Goal: Transaction & Acquisition: Book appointment/travel/reservation

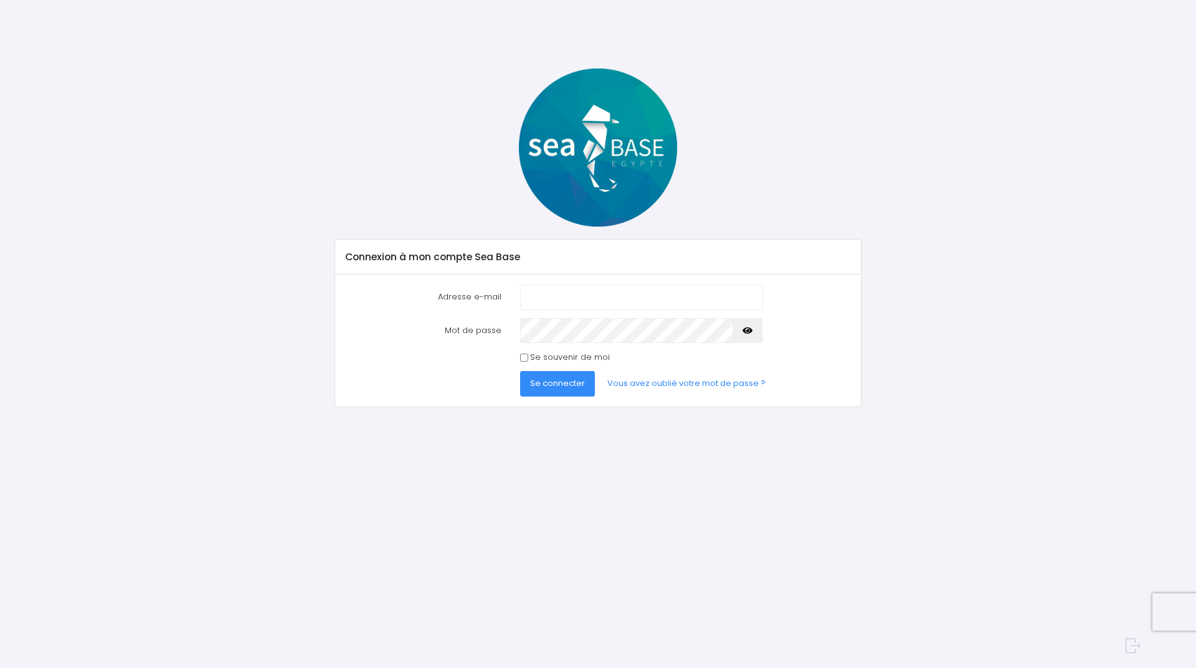
type input "[EMAIL_ADDRESS][DOMAIN_NAME]"
click at [568, 389] on span "Se connecter" at bounding box center [557, 384] width 55 height 12
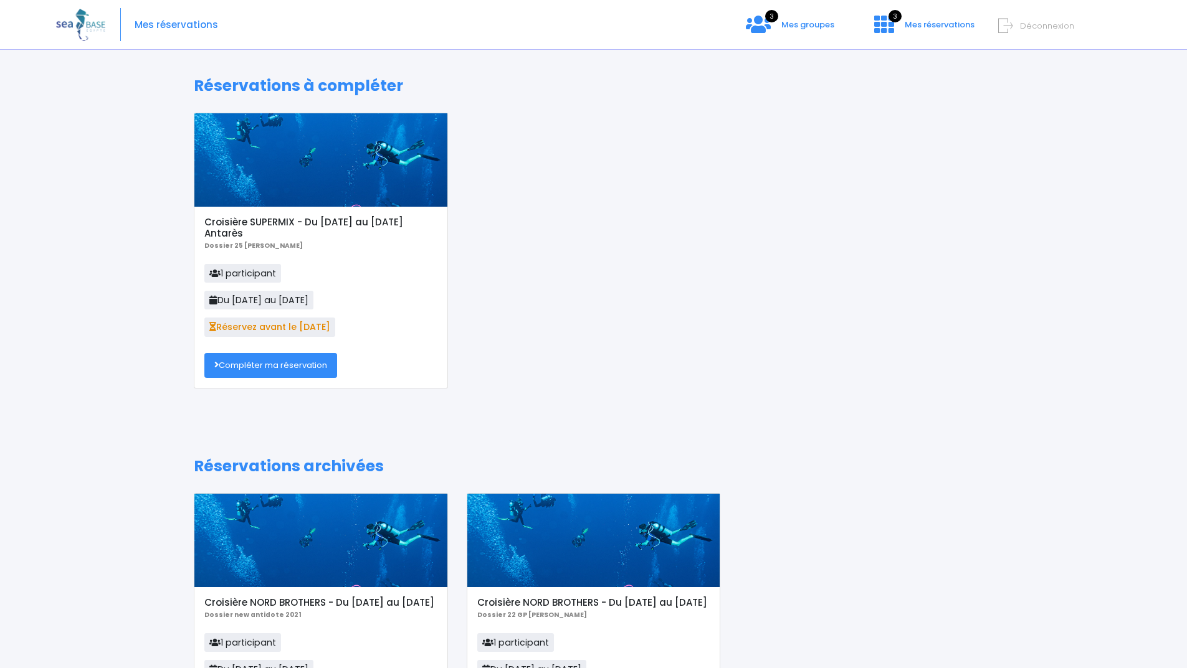
click at [325, 369] on link "Compléter ma réservation" at bounding box center [270, 365] width 133 height 25
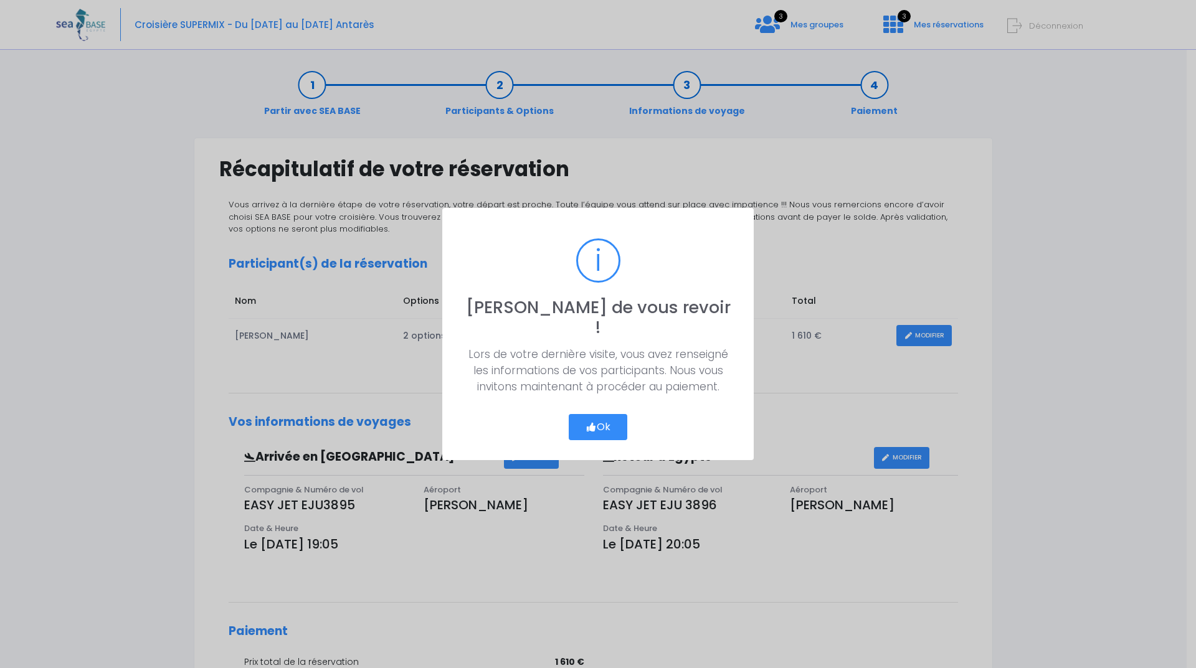
click at [598, 419] on button "Ok" at bounding box center [598, 427] width 59 height 26
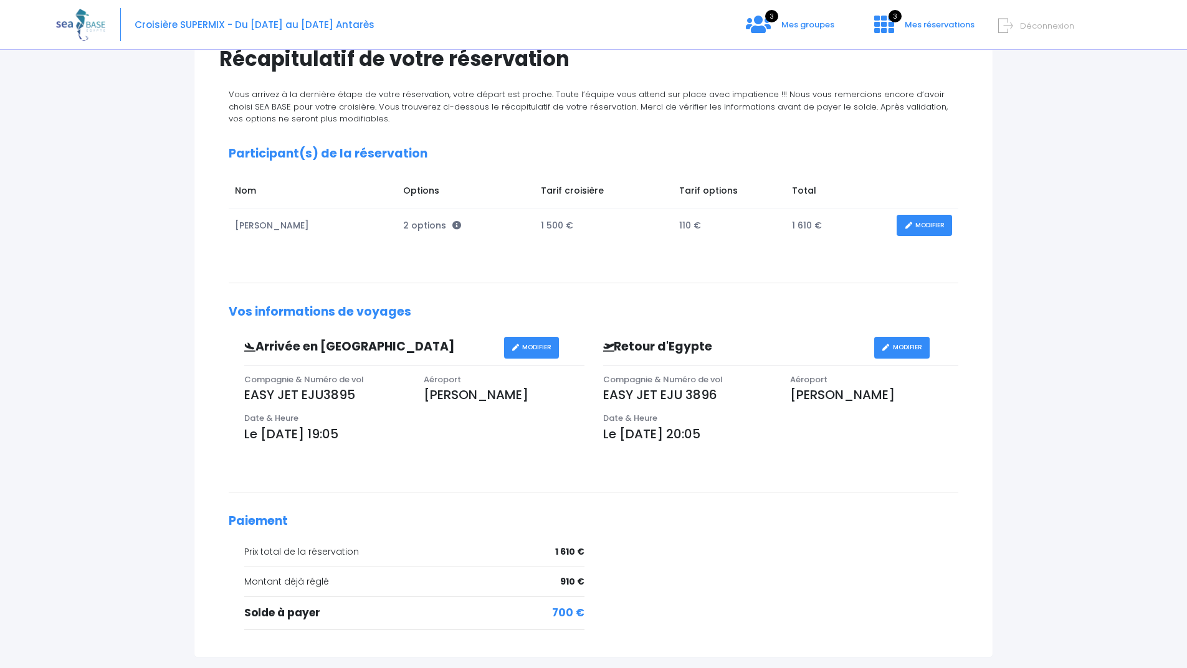
scroll to position [230, 0]
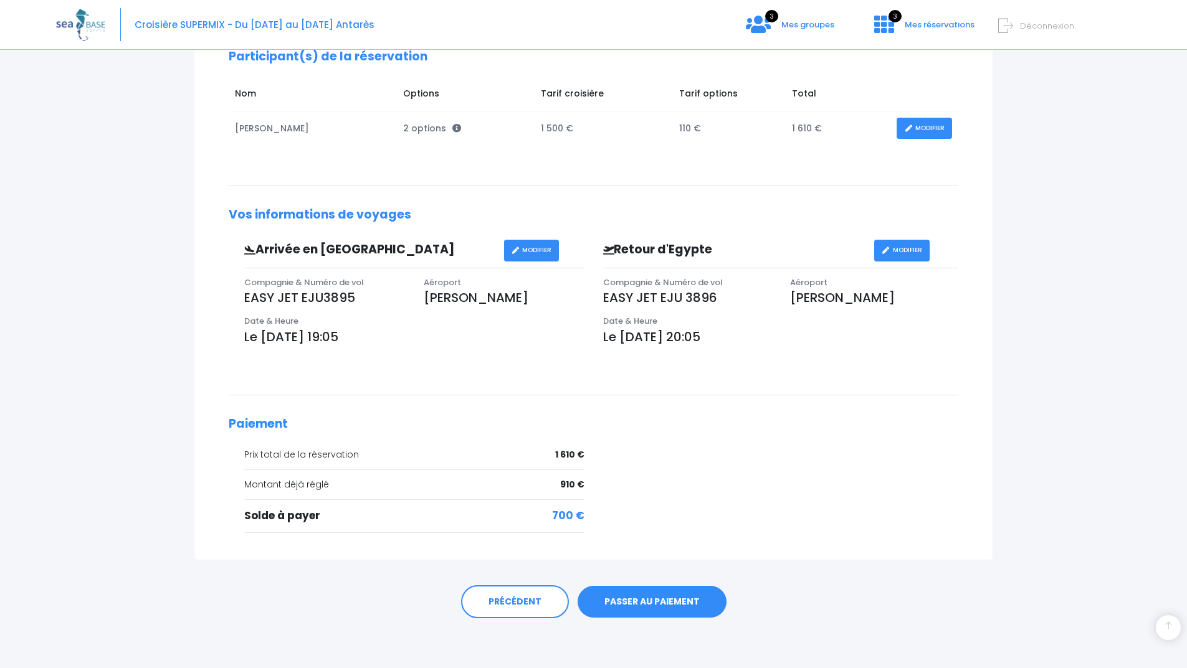
click at [646, 599] on link "PASSER AU PAIEMENT" at bounding box center [652, 602] width 149 height 32
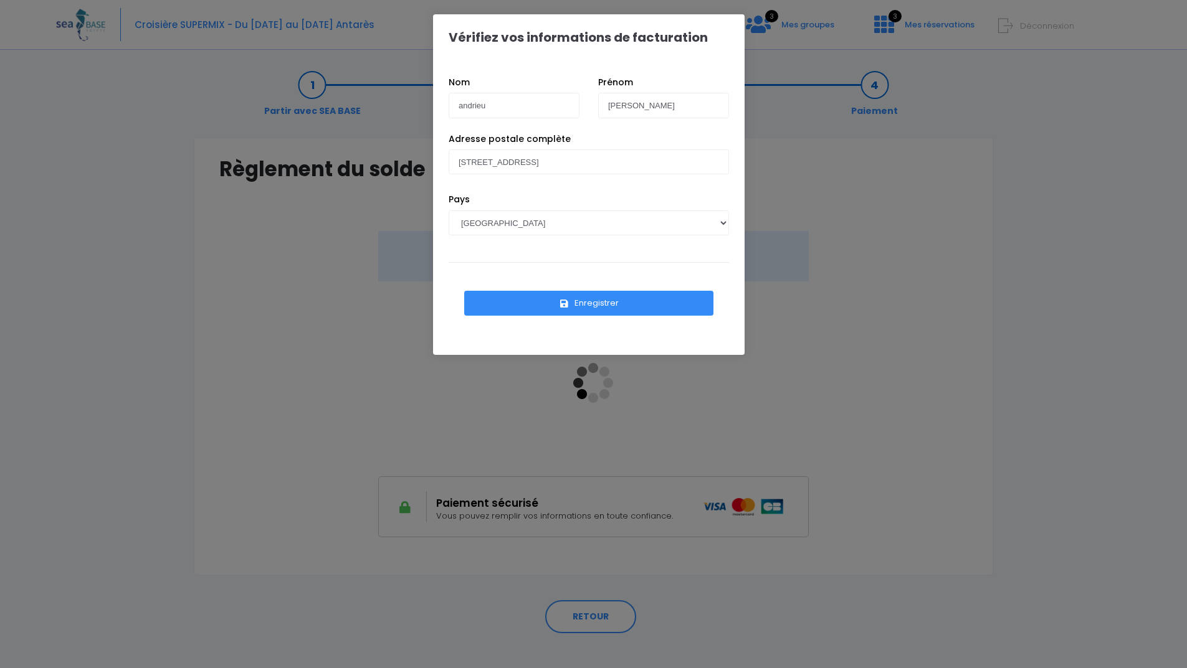
click at [591, 308] on button "Enregistrer" at bounding box center [588, 303] width 249 height 25
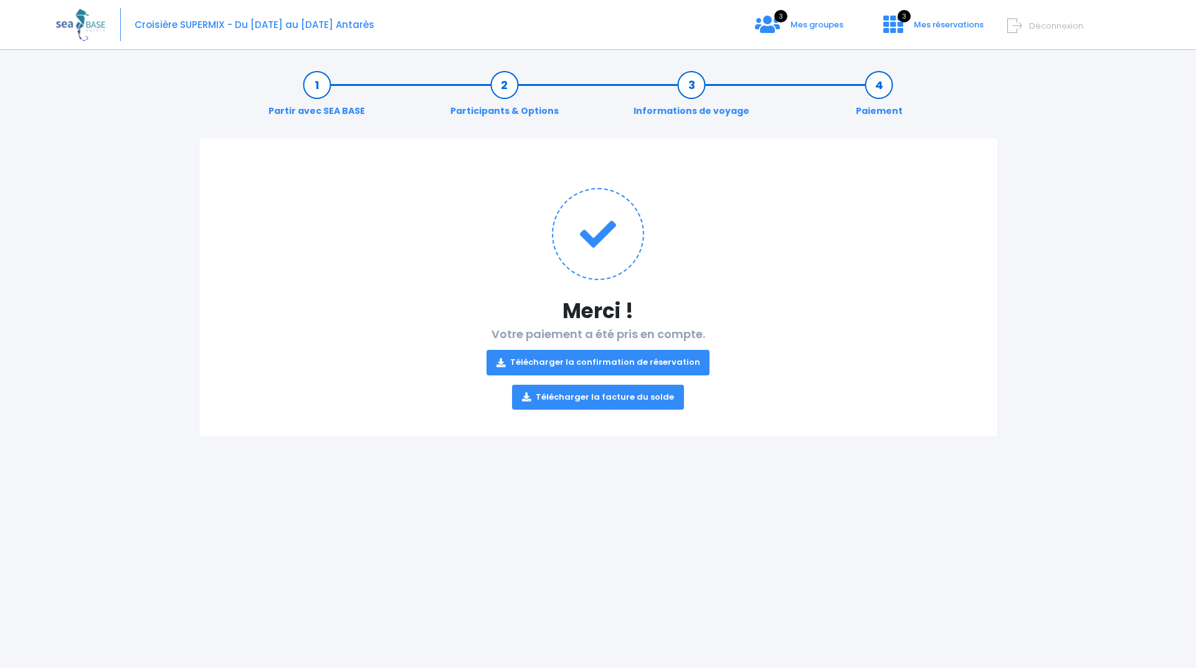
click at [599, 363] on link "Télécharger la confirmation de réservation" at bounding box center [599, 362] width 224 height 25
click at [549, 399] on link "Télécharger la facture du solde" at bounding box center [598, 397] width 172 height 25
click at [641, 399] on link "Télécharger la facture du solde" at bounding box center [598, 397] width 172 height 25
click at [883, 27] on icon at bounding box center [893, 24] width 20 height 20
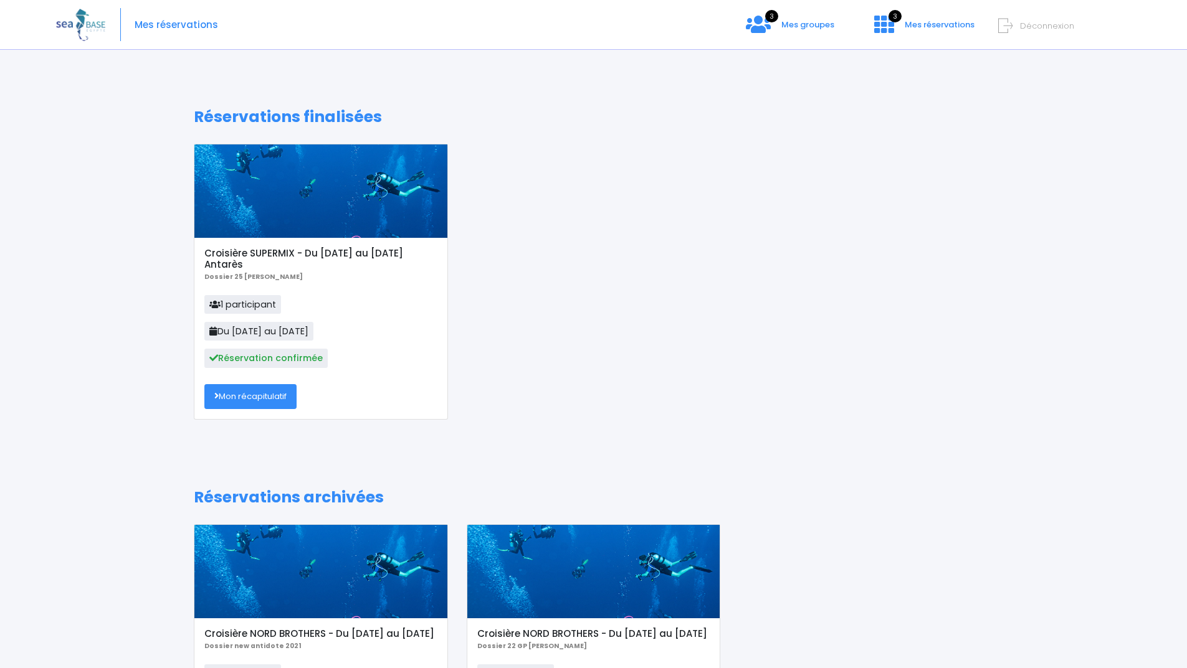
click at [238, 399] on link "Mon récapitulatif" at bounding box center [250, 396] width 92 height 25
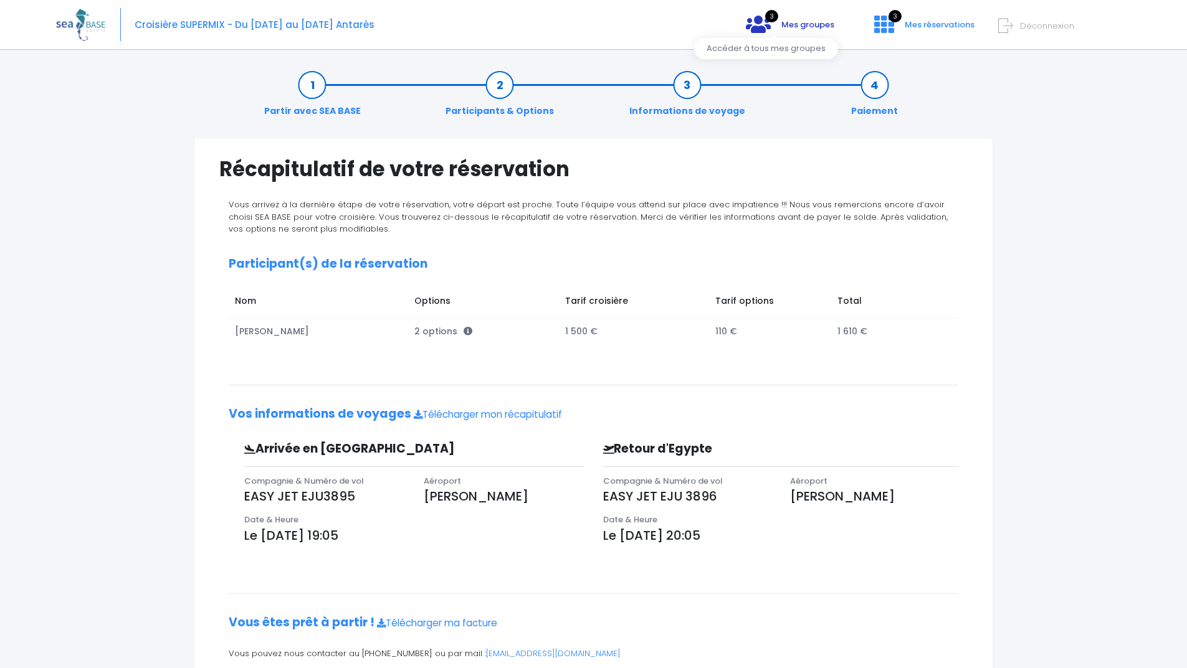
click at [746, 21] on icon at bounding box center [758, 24] width 25 height 20
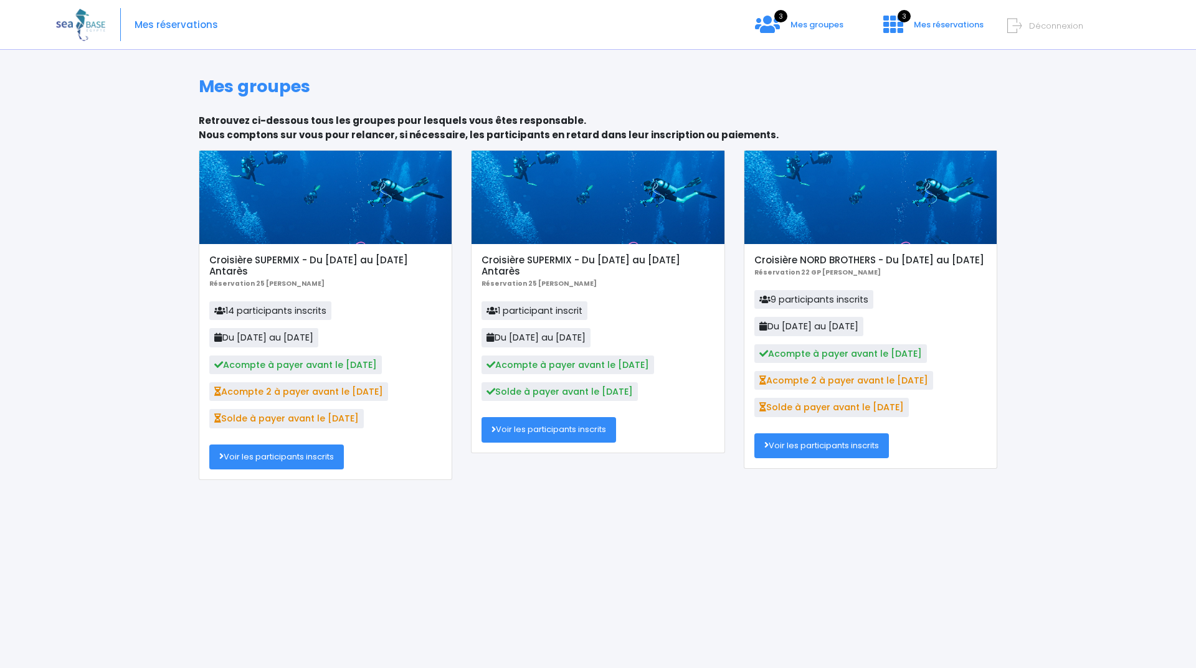
click at [290, 465] on link "Voir les participants inscrits" at bounding box center [276, 457] width 135 height 25
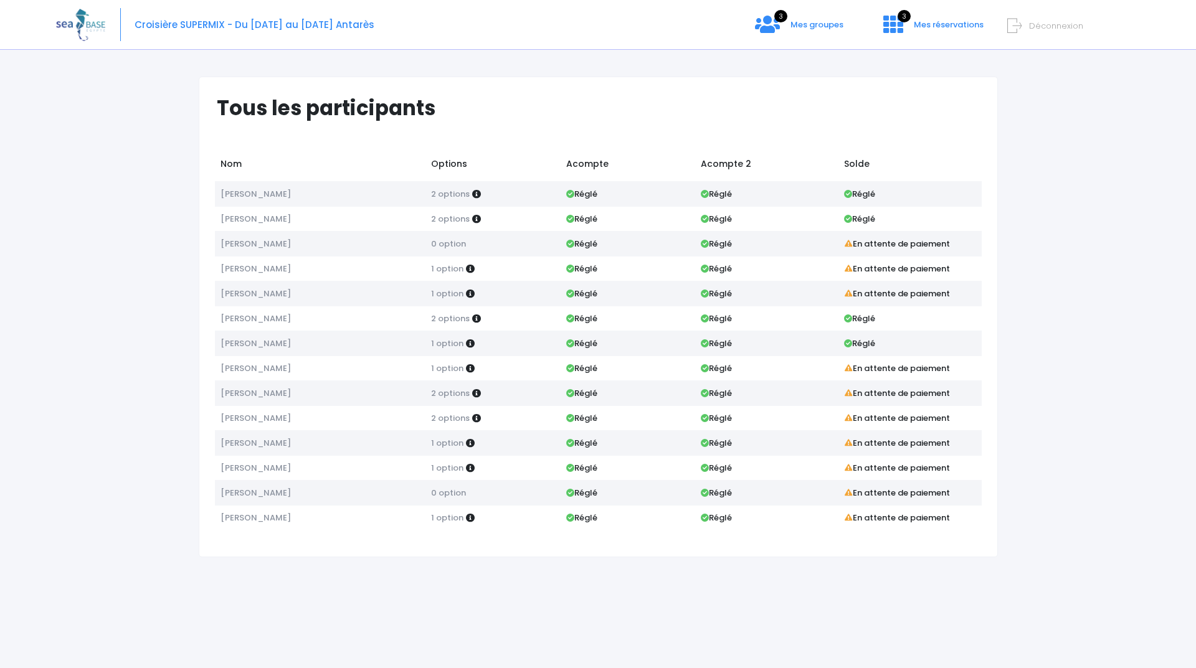
click at [1035, 26] on span "Déconnexion" at bounding box center [1056, 26] width 54 height 12
